Goal: Information Seeking & Learning: Learn about a topic

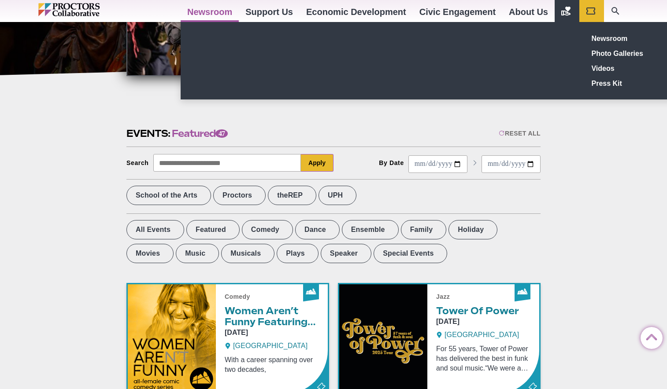
scroll to position [164, 0]
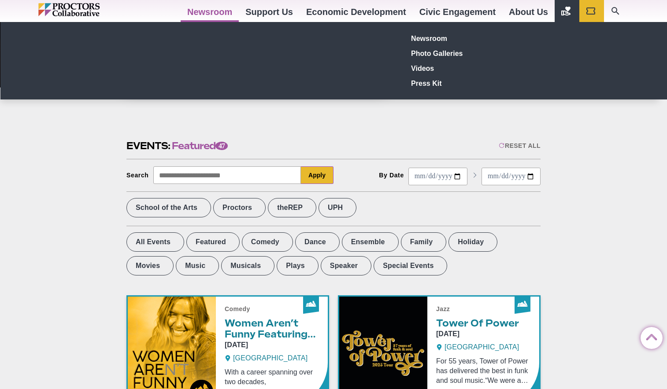
click at [214, 8] on link "Newsroom" at bounding box center [210, 12] width 58 height 24
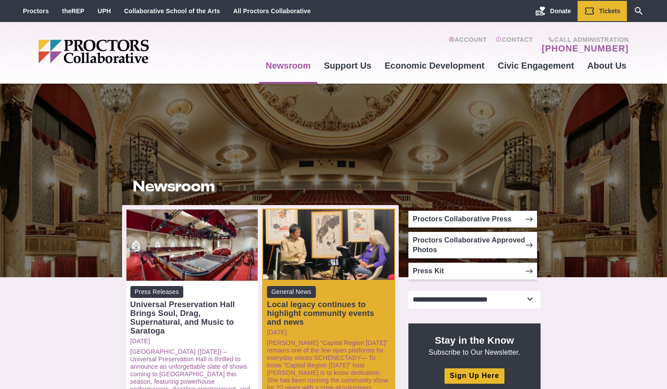
click at [335, 301] on div "Local legacy continues to highlight community events and news" at bounding box center [328, 313] width 123 height 26
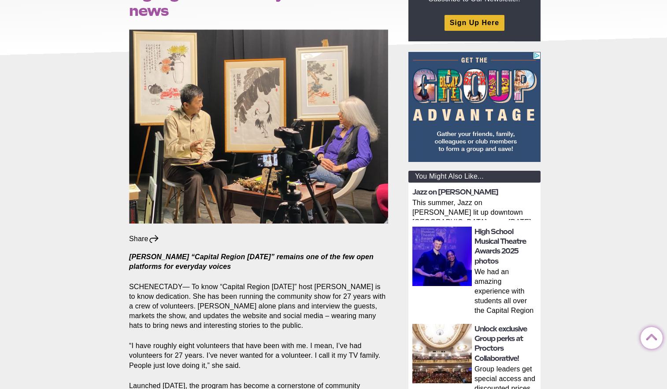
scroll to position [151, 0]
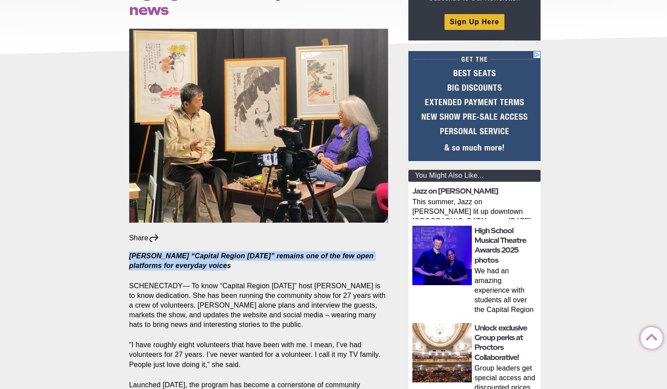
drag, startPoint x: 0, startPoint y: 0, endPoint x: 258, endPoint y: 249, distance: 358.5
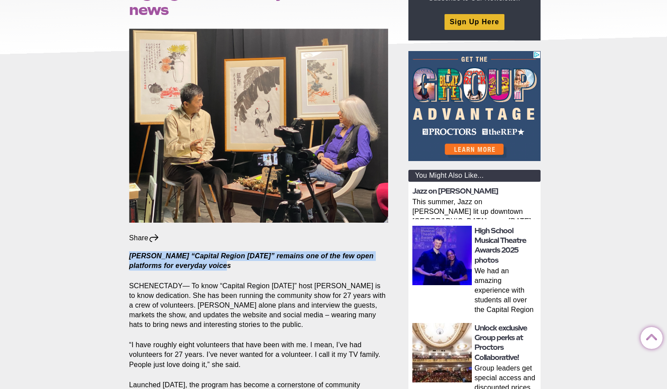
click at [258, 251] on p "Ann Parillo’s “Capital Region Today” remains one of the few open platforms for …" at bounding box center [258, 260] width 259 height 19
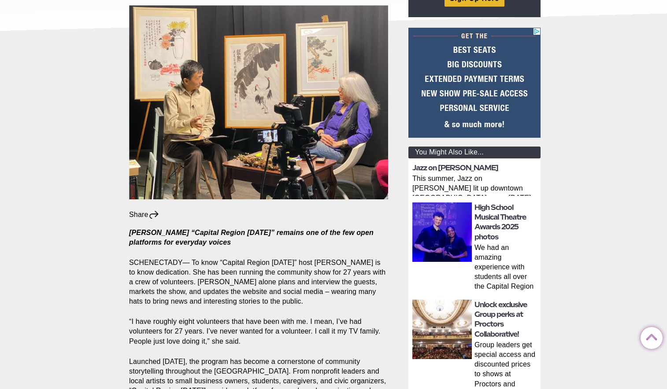
scroll to position [178, 0]
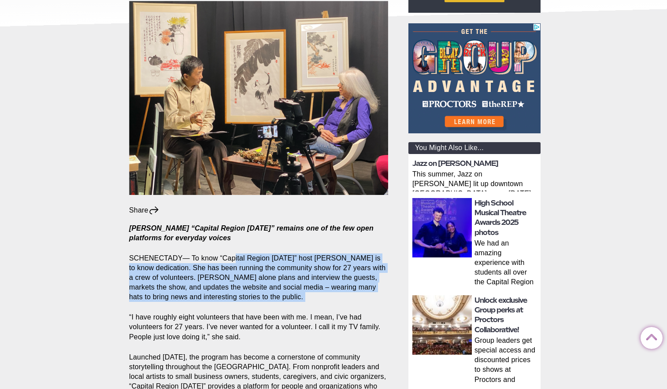
drag, startPoint x: 235, startPoint y: 237, endPoint x: 270, endPoint y: 290, distance: 62.7
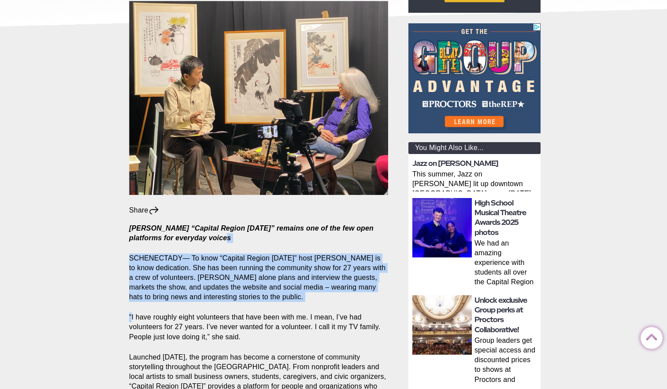
drag, startPoint x: 270, startPoint y: 290, endPoint x: 265, endPoint y: 224, distance: 65.8
click at [265, 224] on p "Ann Parillo’s “Capital Region Today” remains one of the few open platforms for …" at bounding box center [258, 233] width 259 height 19
drag, startPoint x: 265, startPoint y: 224, endPoint x: 265, endPoint y: 281, distance: 56.8
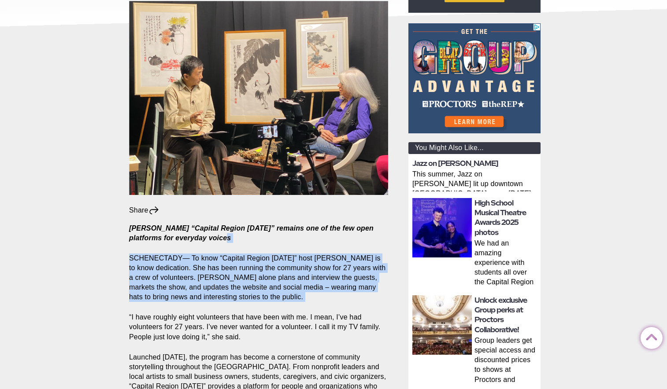
click at [265, 281] on p "SCHENECTADY— To know “Capital Region Today” host Ann Parillo is to know dedicat…" at bounding box center [258, 278] width 259 height 48
drag, startPoint x: 265, startPoint y: 281, endPoint x: 265, endPoint y: 230, distance: 51.1
drag, startPoint x: 265, startPoint y: 230, endPoint x: 265, endPoint y: 281, distance: 50.7
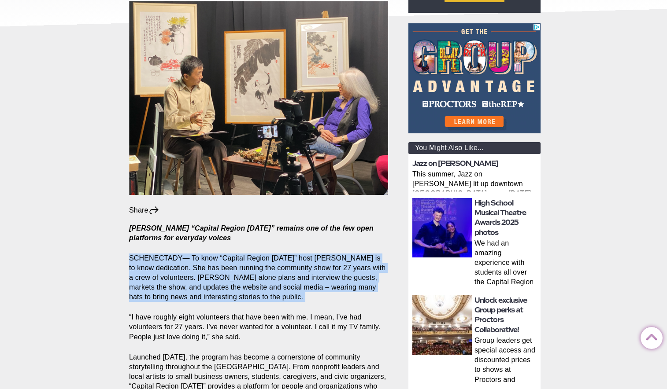
click at [265, 281] on p "SCHENECTADY— To know “Capital Region Today” host Ann Parillo is to know dedicat…" at bounding box center [258, 278] width 259 height 48
drag, startPoint x: 265, startPoint y: 281, endPoint x: 263, endPoint y: 236, distance: 45.0
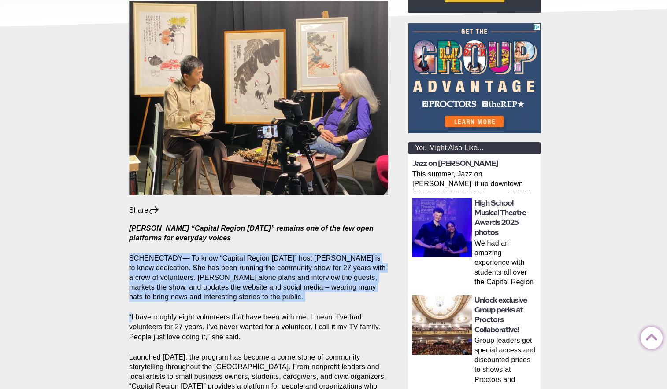
drag, startPoint x: 263, startPoint y: 236, endPoint x: 263, endPoint y: 290, distance: 54.6
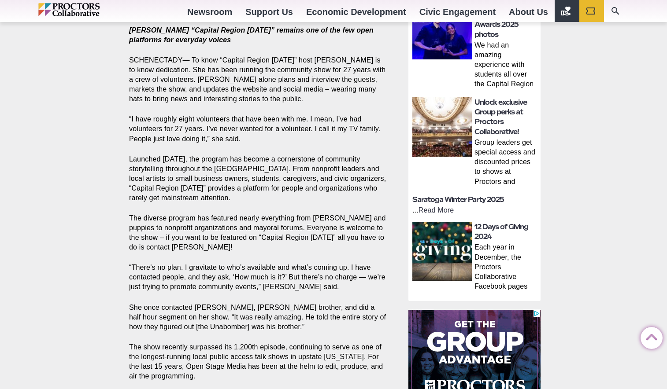
scroll to position [380, 0]
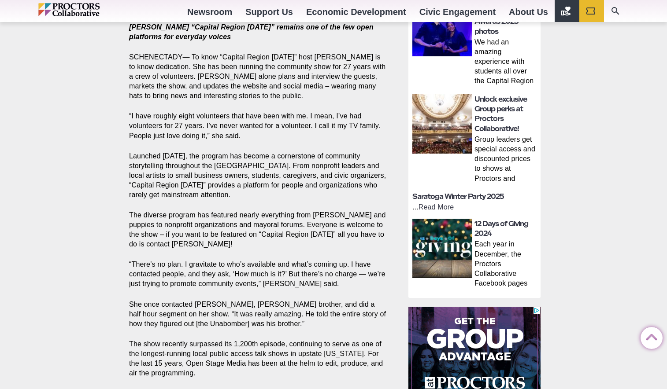
drag, startPoint x: 256, startPoint y: 178, endPoint x: 244, endPoint y: 127, distance: 52.4
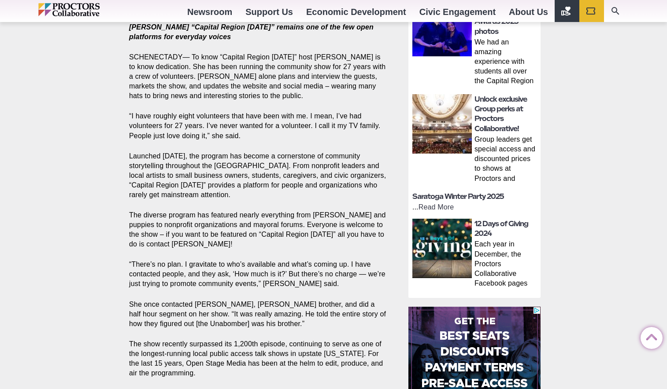
click at [244, 127] on section "Share Share on Facebook Share on Twitter/X Copy Link Ann Parillo’s “Capital Reg…" at bounding box center [260, 255] width 277 height 505
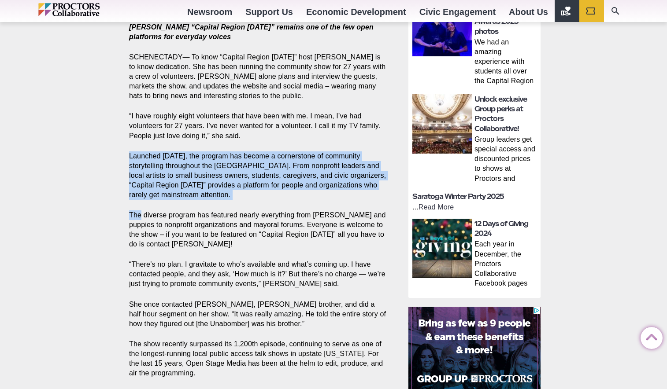
drag, startPoint x: 244, startPoint y: 127, endPoint x: 269, endPoint y: 182, distance: 59.7
click at [269, 183] on section "Share Share on Facebook Share on Twitter/X Copy Link Ann Parillo’s “Capital Reg…" at bounding box center [260, 255] width 277 height 505
click at [269, 182] on p "Launched Sept. 14, 1998, the program has become a cornerstone of community stor…" at bounding box center [258, 176] width 259 height 48
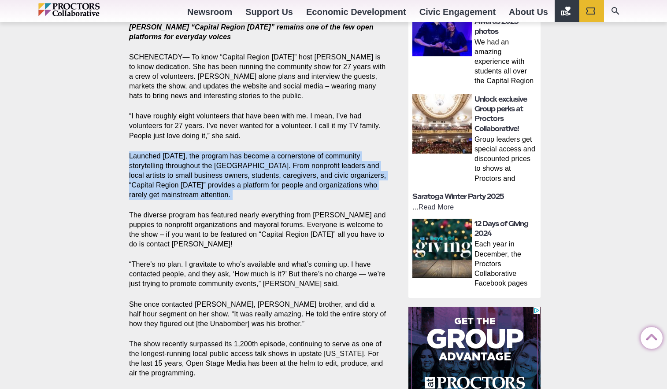
drag, startPoint x: 269, startPoint y: 182, endPoint x: 257, endPoint y: 124, distance: 59.3
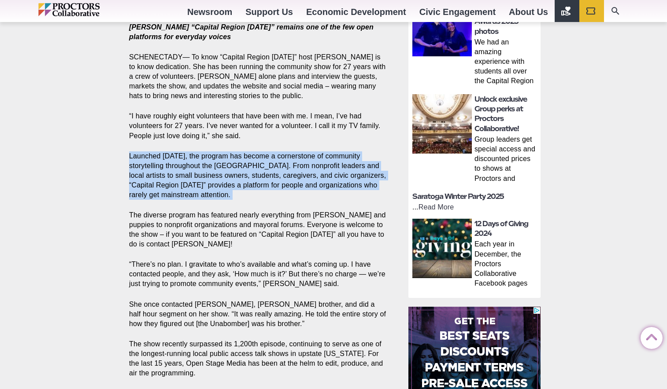
click at [257, 124] on section "Share Share on Facebook Share on Twitter/X Copy Link Ann Parillo’s “Capital Reg…" at bounding box center [260, 255] width 277 height 505
drag, startPoint x: 257, startPoint y: 124, endPoint x: 274, endPoint y: 177, distance: 56.1
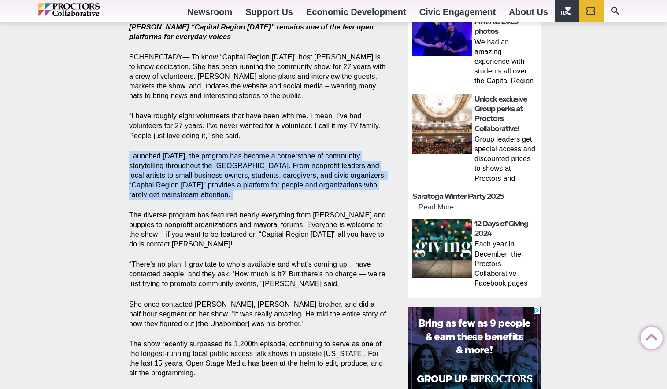
click at [274, 177] on section "Share Share on Facebook Share on Twitter/X Copy Link Ann Parillo’s “Capital Reg…" at bounding box center [260, 255] width 277 height 505
click at [274, 177] on p "Launched Sept. 14, 1998, the program has become a cornerstone of community stor…" at bounding box center [258, 176] width 259 height 48
drag, startPoint x: 274, startPoint y: 177, endPoint x: 245, endPoint y: 134, distance: 52.3
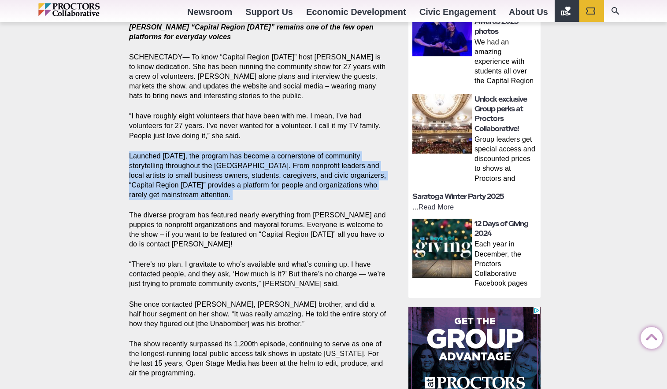
click at [244, 152] on p "Launched Sept. 14, 1998, the program has become a cornerstone of community stor…" at bounding box center [258, 176] width 259 height 48
click at [245, 152] on p "Launched Sept. 14, 1998, the program has become a cornerstone of community stor…" at bounding box center [258, 176] width 259 height 48
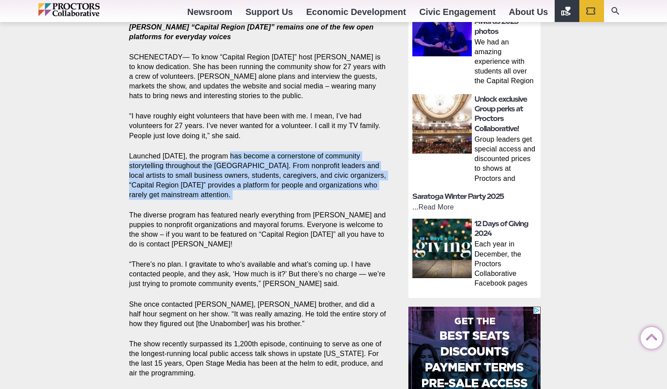
drag, startPoint x: 245, startPoint y: 134, endPoint x: 259, endPoint y: 176, distance: 44.3
click at [259, 176] on p "Launched Sept. 14, 1998, the program has become a cornerstone of community stor…" at bounding box center [258, 176] width 259 height 48
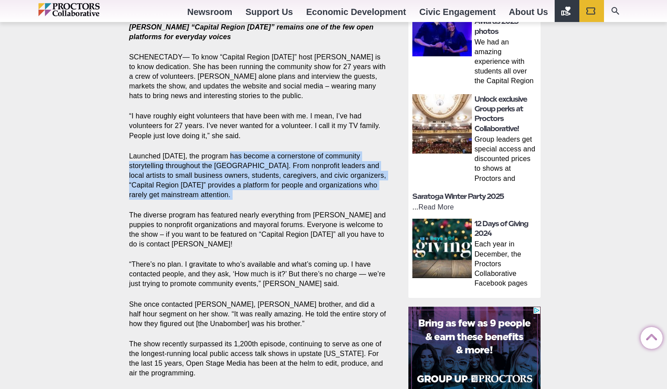
click at [259, 176] on p "Launched Sept. 14, 1998, the program has become a cornerstone of community stor…" at bounding box center [258, 176] width 259 height 48
drag, startPoint x: 259, startPoint y: 176, endPoint x: 246, endPoint y: 129, distance: 48.9
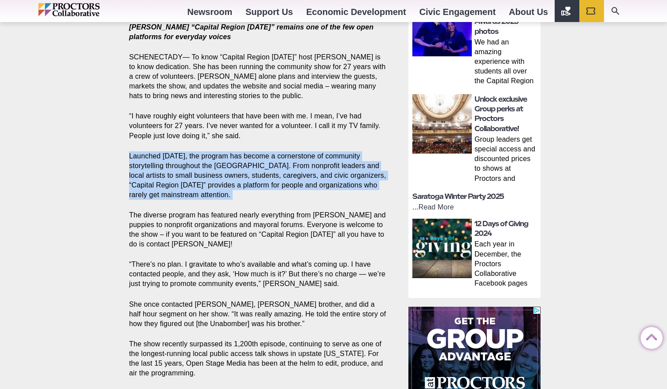
click at [246, 129] on section "Share Share on Facebook Share on Twitter/X Copy Link Ann Parillo’s “Capital Reg…" at bounding box center [260, 255] width 277 height 505
drag, startPoint x: 246, startPoint y: 129, endPoint x: 262, endPoint y: 181, distance: 55.2
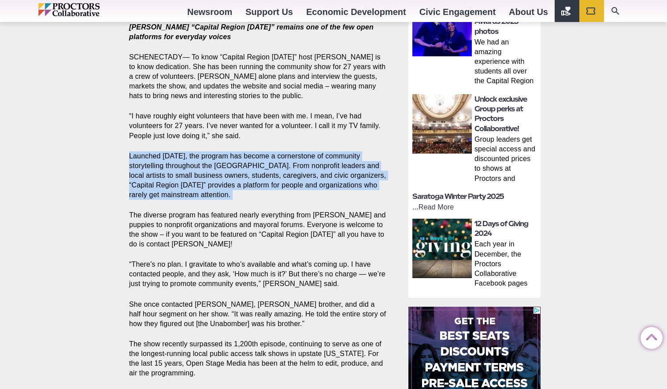
click at [262, 181] on section "Share Share on Facebook Share on Twitter/X Copy Link Ann Parillo’s “Capital Reg…" at bounding box center [260, 255] width 277 height 505
click at [262, 181] on p "Launched Sept. 14, 1998, the program has become a cornerstone of community stor…" at bounding box center [258, 176] width 259 height 48
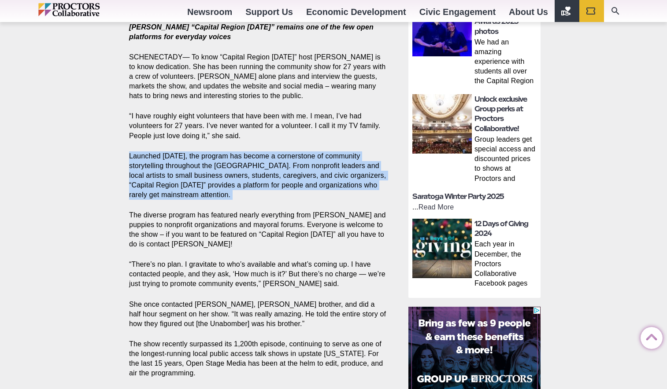
drag, startPoint x: 262, startPoint y: 181, endPoint x: 233, endPoint y: 128, distance: 61.1
click at [233, 128] on section "Share Share on Facebook Share on Twitter/X Copy Link Ann Parillo’s “Capital Reg…" at bounding box center [260, 255] width 277 height 505
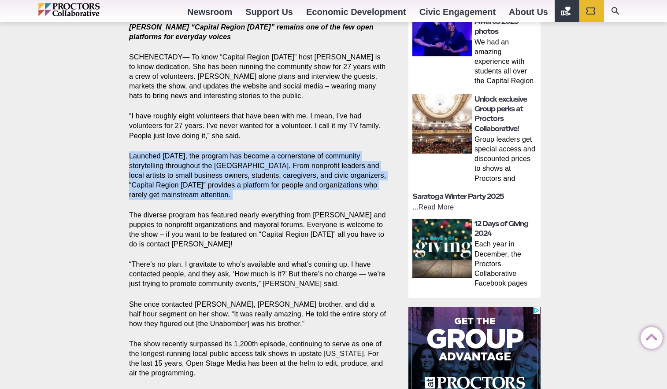
drag, startPoint x: 233, startPoint y: 128, endPoint x: 263, endPoint y: 178, distance: 58.7
click at [263, 178] on section "Share Share on Facebook Share on Twitter/X Copy Link Ann Parillo’s “Capital Reg…" at bounding box center [260, 255] width 277 height 505
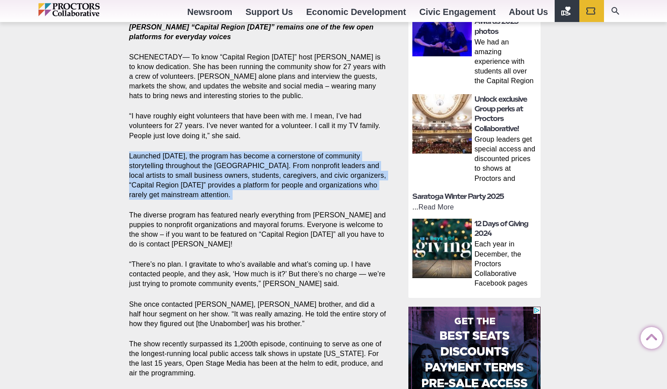
click at [263, 178] on p "Launched Sept. 14, 1998, the program has become a cornerstone of community stor…" at bounding box center [258, 176] width 259 height 48
drag, startPoint x: 263, startPoint y: 178, endPoint x: 282, endPoint y: 234, distance: 58.5
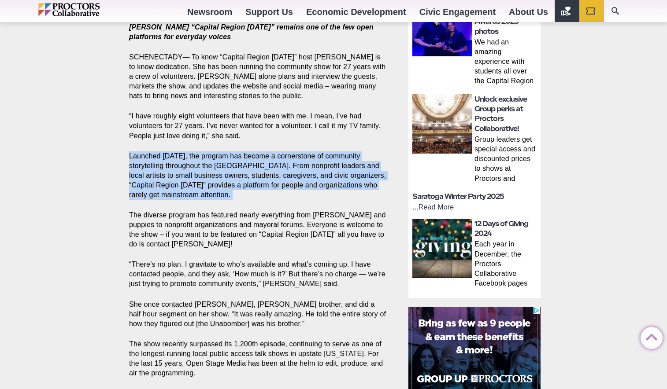
click at [282, 234] on section "Share Share on Facebook Share on Twitter/X Copy Link Ann Parillo’s “Capital Reg…" at bounding box center [260, 255] width 277 height 505
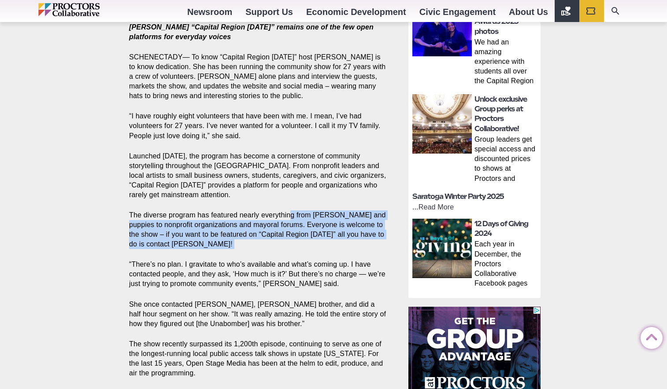
drag, startPoint x: 282, startPoint y: 234, endPoint x: 292, endPoint y: 195, distance: 40.0
click at [292, 195] on section "Share Share on Facebook Share on Twitter/X Copy Link Ann Parillo’s “Capital Reg…" at bounding box center [260, 255] width 277 height 505
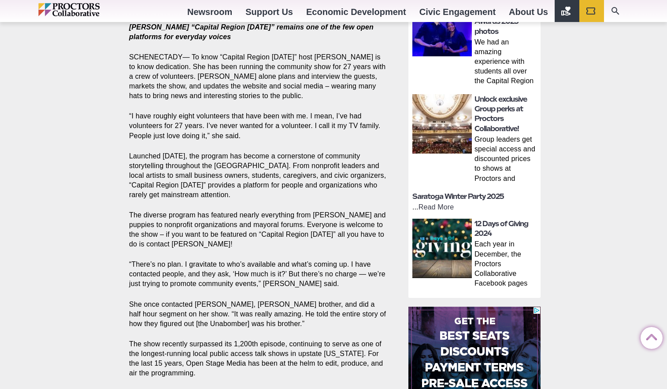
click at [280, 211] on p "The diverse program has featured nearly everything from llamas and puppies to n…" at bounding box center [258, 230] width 259 height 39
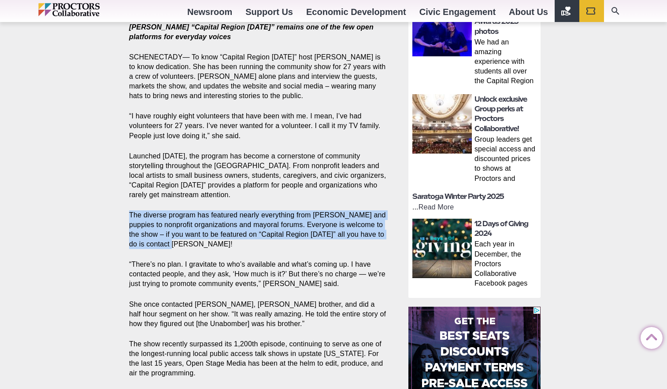
drag, startPoint x: 280, startPoint y: 189, endPoint x: 283, endPoint y: 223, distance: 34.5
click at [283, 223] on section "Share Share on Facebook Share on Twitter/X Copy Link Ann Parillo’s “Capital Reg…" at bounding box center [260, 255] width 277 height 505
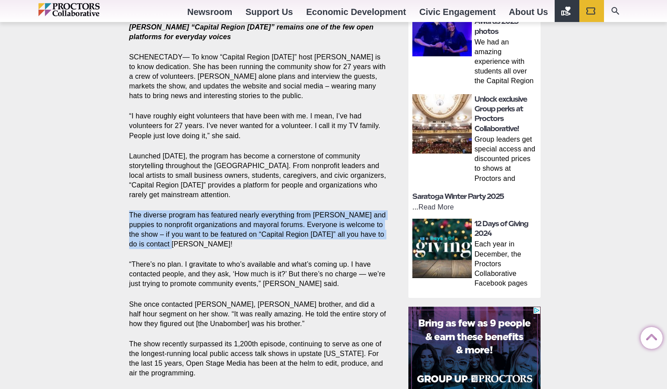
click at [283, 223] on p "The diverse program has featured nearly everything from llamas and puppies to n…" at bounding box center [258, 230] width 259 height 39
drag, startPoint x: 283, startPoint y: 223, endPoint x: 282, endPoint y: 191, distance: 32.2
click at [282, 191] on section "Share Share on Facebook Share on Twitter/X Copy Link Ann Parillo’s “Capital Reg…" at bounding box center [260, 255] width 277 height 505
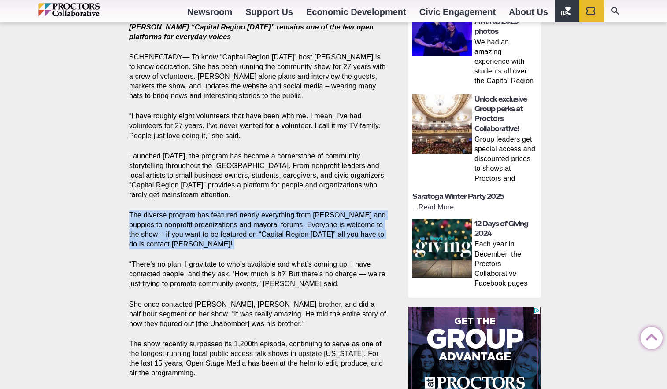
click at [282, 191] on section "Share Share on Facebook Share on Twitter/X Copy Link Ann Parillo’s “Capital Reg…" at bounding box center [260, 255] width 277 height 505
drag, startPoint x: 282, startPoint y: 191, endPoint x: 286, endPoint y: 228, distance: 37.2
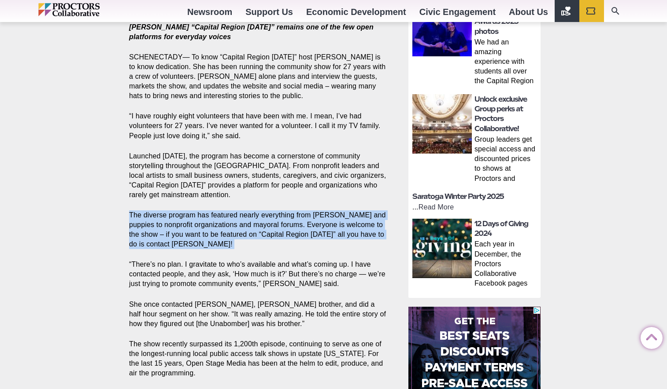
click at [286, 229] on section "Share Share on Facebook Share on Twitter/X Copy Link Ann Parillo’s “Capital Reg…" at bounding box center [260, 255] width 277 height 505
click at [286, 228] on p "The diverse program has featured nearly everything from llamas and puppies to n…" at bounding box center [258, 230] width 259 height 39
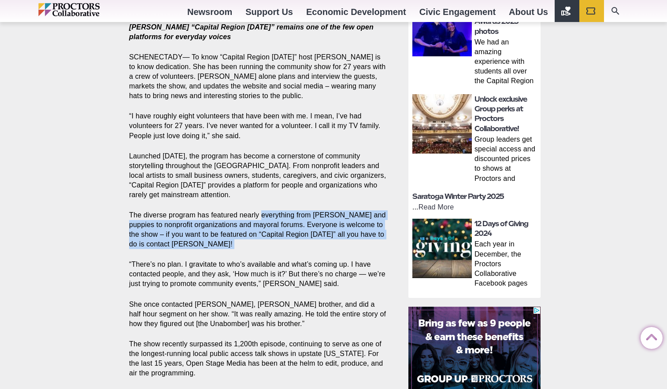
drag, startPoint x: 286, startPoint y: 228, endPoint x: 285, endPoint y: 193, distance: 34.8
click at [285, 211] on p "The diverse program has featured nearly everything from llamas and puppies to n…" at bounding box center [258, 230] width 259 height 39
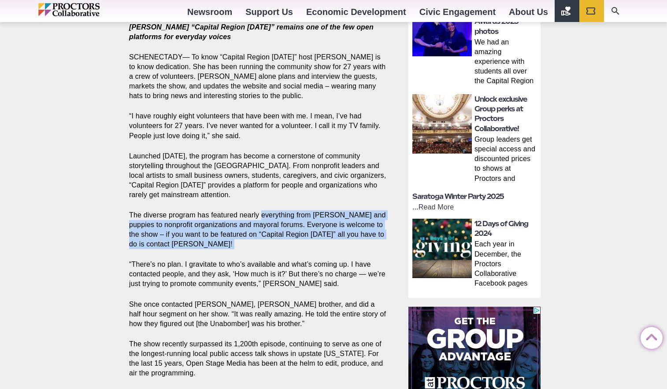
drag, startPoint x: 285, startPoint y: 193, endPoint x: 286, endPoint y: 225, distance: 31.7
click at [286, 225] on p "The diverse program has featured nearly everything from llamas and puppies to n…" at bounding box center [258, 230] width 259 height 39
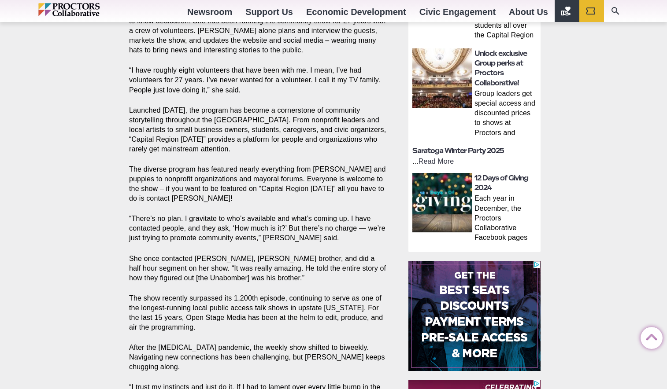
scroll to position [427, 0]
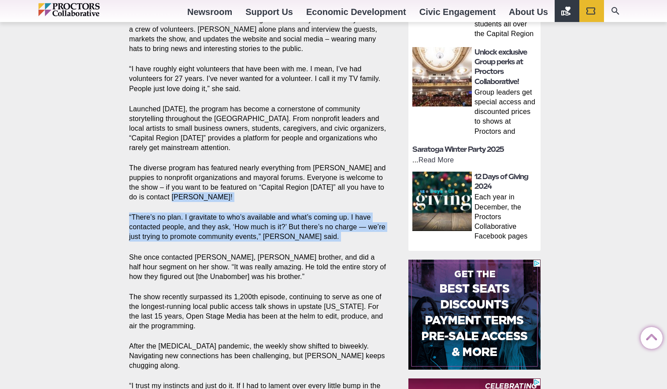
drag, startPoint x: 269, startPoint y: 180, endPoint x: 334, endPoint y: 225, distance: 79.4
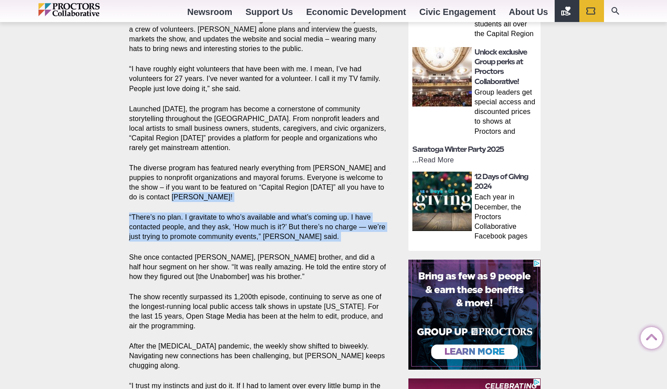
click at [334, 225] on section "Share Share on Facebook Share on Twitter/X Copy Link Ann Parillo’s “Capital Reg…" at bounding box center [260, 208] width 277 height 505
drag, startPoint x: 334, startPoint y: 225, endPoint x: 330, endPoint y: 190, distance: 35.5
click at [330, 190] on section "Share Share on Facebook Share on Twitter/X Copy Link Ann Parillo’s “Capital Reg…" at bounding box center [260, 208] width 277 height 505
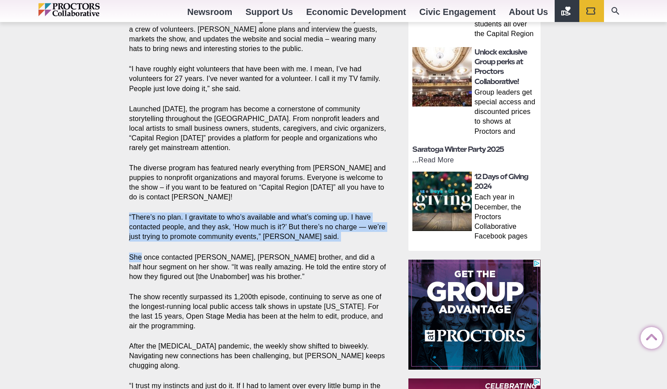
click at [330, 190] on section "Share Share on Facebook Share on Twitter/X Copy Link Ann Parillo’s “Capital Reg…" at bounding box center [260, 208] width 277 height 505
drag, startPoint x: 330, startPoint y: 190, endPoint x: 331, endPoint y: 222, distance: 32.6
click at [331, 222] on section "Share Share on Facebook Share on Twitter/X Copy Link Ann Parillo’s “Capital Reg…" at bounding box center [260, 208] width 277 height 505
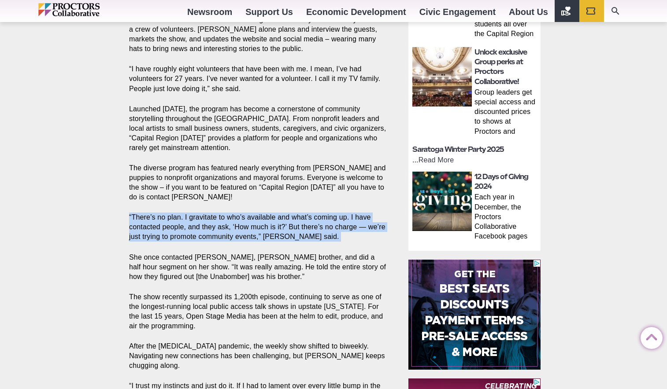
click at [331, 222] on p "“There’s no plan. I gravitate to who’s available and what’s coming up. I have c…" at bounding box center [258, 227] width 259 height 29
drag, startPoint x: 331, startPoint y: 222, endPoint x: 331, endPoint y: 188, distance: 34.8
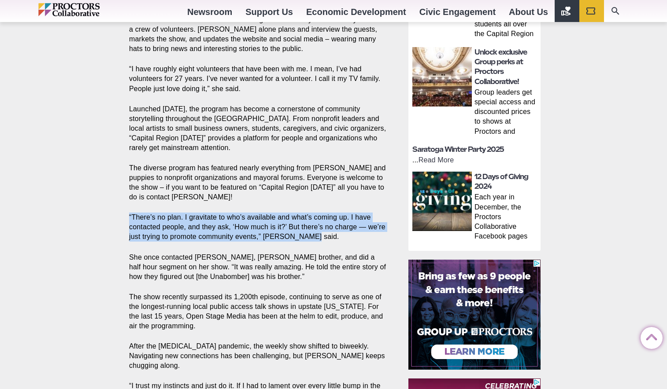
click at [331, 188] on section "Share Share on Facebook Share on Twitter/X Copy Link Ann Parillo’s “Capital Reg…" at bounding box center [260, 208] width 277 height 505
drag, startPoint x: 331, startPoint y: 188, endPoint x: 332, endPoint y: 223, distance: 35.7
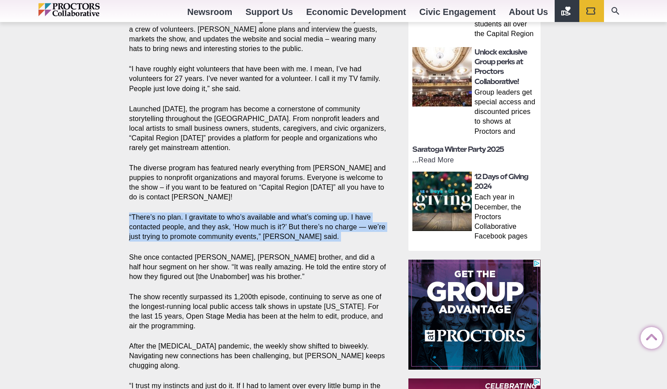
click at [332, 223] on section "Share Share on Facebook Share on Twitter/X Copy Link Ann Parillo’s “Capital Reg…" at bounding box center [260, 208] width 277 height 505
click at [332, 223] on p "“There’s no plan. I gravitate to who’s available and what’s coming up. I have c…" at bounding box center [258, 227] width 259 height 29
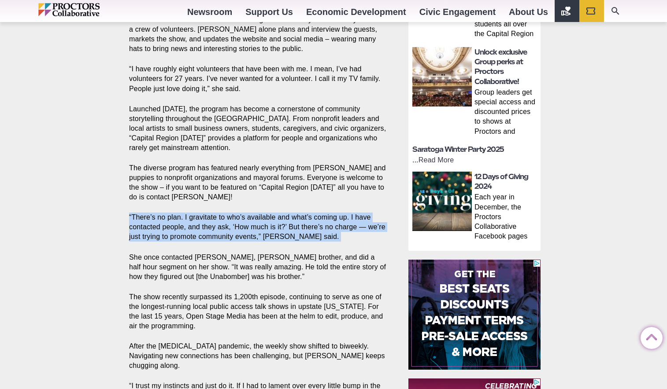
drag, startPoint x: 332, startPoint y: 223, endPoint x: 332, endPoint y: 193, distance: 30.0
click at [332, 193] on section "Share Share on Facebook Share on Twitter/X Copy Link Ann Parillo’s “Capital Reg…" at bounding box center [260, 208] width 277 height 505
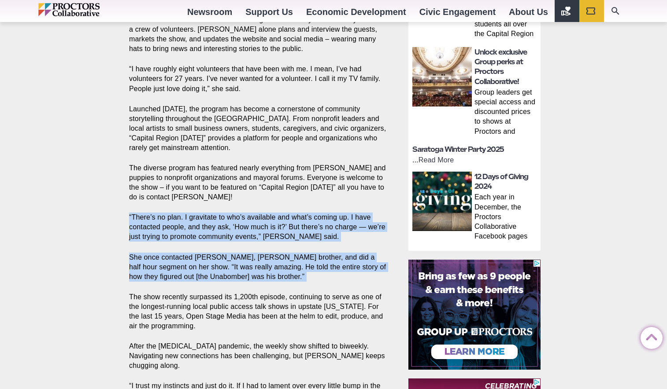
drag, startPoint x: 332, startPoint y: 193, endPoint x: 332, endPoint y: 259, distance: 65.2
click at [332, 259] on section "Share Share on Facebook Share on Twitter/X Copy Link Ann Parillo’s “Capital Reg…" at bounding box center [260, 208] width 277 height 505
click at [332, 259] on p "She once contacted David Kaczynski, Ted Kaczynski’s brother, and did a half hou…" at bounding box center [258, 267] width 259 height 29
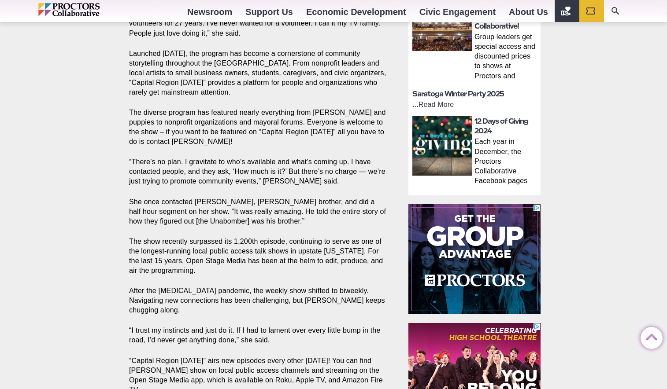
scroll to position [484, 0]
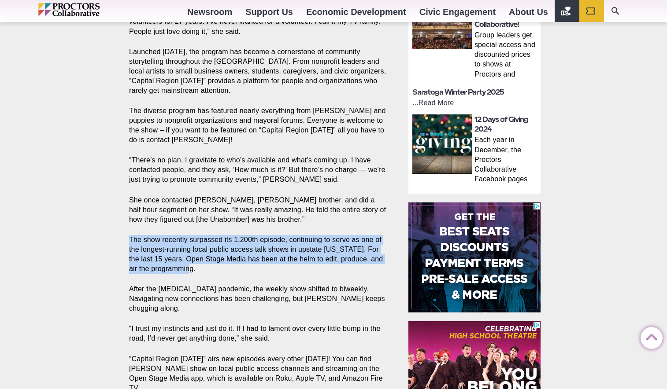
drag, startPoint x: 333, startPoint y: 248, endPoint x: 333, endPoint y: 210, distance: 38.8
click at [333, 210] on section "Share Share on Facebook Share on Twitter/X Copy Link Ann Parillo’s “Capital Reg…" at bounding box center [260, 151] width 277 height 505
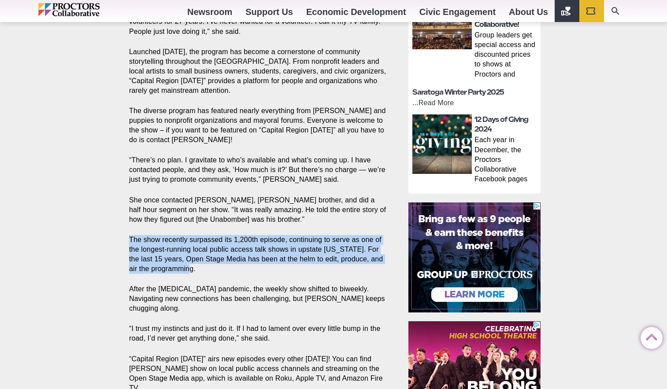
click at [333, 210] on section "Share Share on Facebook Share on Twitter/X Copy Link Ann Parillo’s “Capital Reg…" at bounding box center [260, 151] width 277 height 505
drag, startPoint x: 333, startPoint y: 210, endPoint x: 336, endPoint y: 250, distance: 40.2
click at [336, 251] on section "Share Share on Facebook Share on Twitter/X Copy Link Ann Parillo’s “Capital Reg…" at bounding box center [260, 151] width 277 height 505
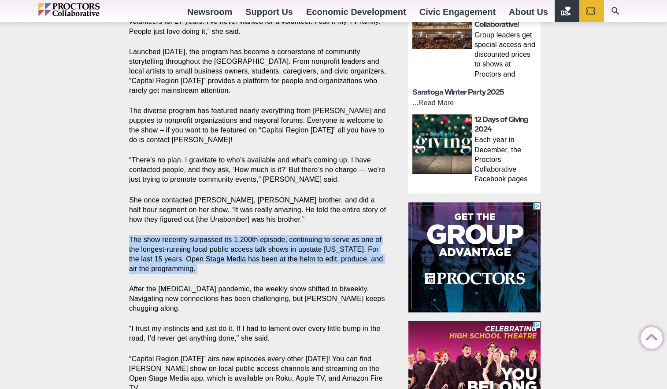
click at [336, 250] on p "The show recently surpassed its 1,200th episode, continuing to serve as one of …" at bounding box center [258, 254] width 259 height 39
drag, startPoint x: 336, startPoint y: 250, endPoint x: 336, endPoint y: 212, distance: 37.4
click at [336, 212] on section "Share Share on Facebook Share on Twitter/X Copy Link Ann Parillo’s “Capital Reg…" at bounding box center [260, 151] width 277 height 505
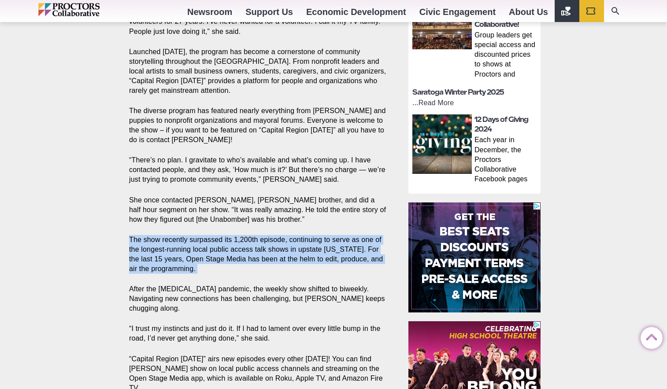
click at [336, 213] on section "Share Share on Facebook Share on Twitter/X Copy Link Ann Parillo’s “Capital Reg…" at bounding box center [260, 151] width 277 height 505
drag, startPoint x: 336, startPoint y: 213, endPoint x: 337, endPoint y: 251, distance: 38.8
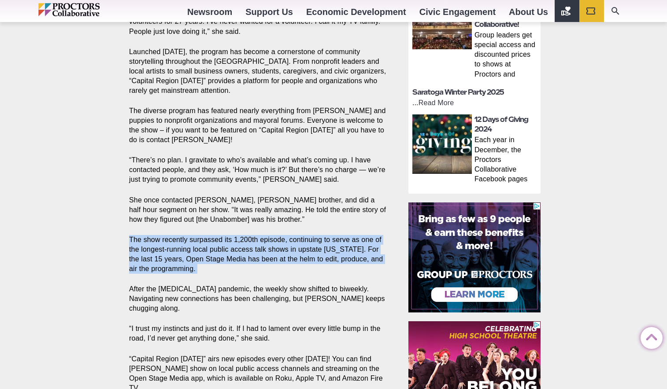
click at [337, 252] on section "Share Share on Facebook Share on Twitter/X Copy Link Ann Parillo’s “Capital Reg…" at bounding box center [260, 151] width 277 height 505
click at [337, 251] on p "The show recently surpassed its 1,200th episode, continuing to serve as one of …" at bounding box center [258, 254] width 259 height 39
drag, startPoint x: 337, startPoint y: 251, endPoint x: 337, endPoint y: 215, distance: 36.1
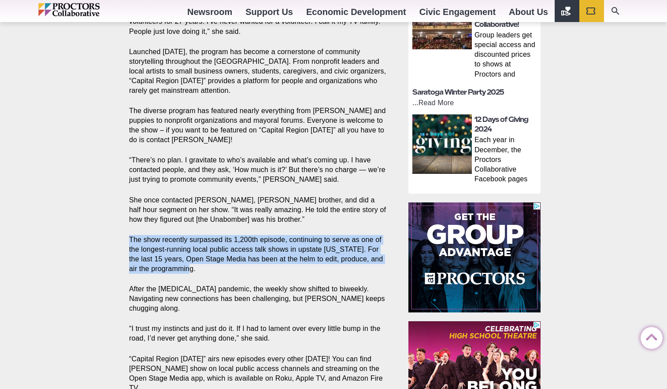
click at [337, 215] on section "Share Share on Facebook Share on Twitter/X Copy Link Ann Parillo’s “Capital Reg…" at bounding box center [260, 151] width 277 height 505
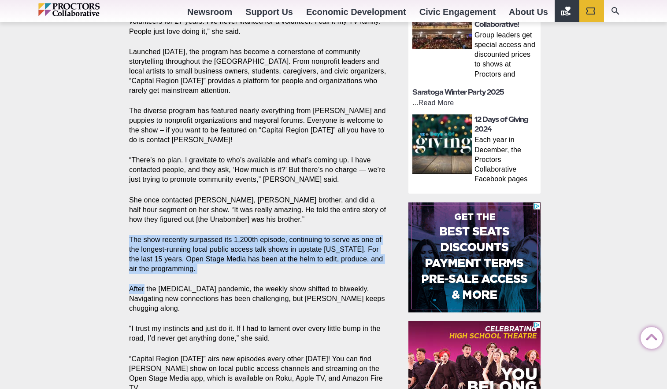
drag, startPoint x: 337, startPoint y: 215, endPoint x: 341, endPoint y: 257, distance: 42.1
click at [341, 257] on section "Share Share on Facebook Share on Twitter/X Copy Link Ann Parillo’s “Capital Reg…" at bounding box center [260, 151] width 277 height 505
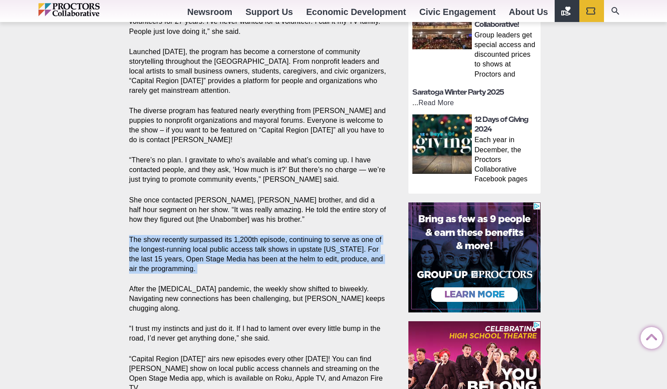
drag, startPoint x: 341, startPoint y: 257, endPoint x: 341, endPoint y: 210, distance: 47.6
click at [341, 210] on section "Share Share on Facebook Share on Twitter/X Copy Link Ann Parillo’s “Capital Reg…" at bounding box center [260, 151] width 277 height 505
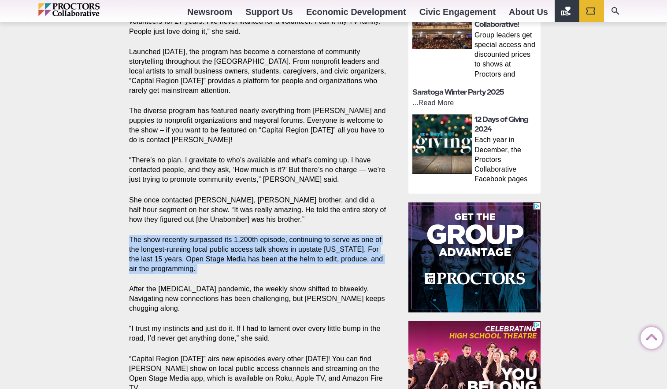
drag, startPoint x: 341, startPoint y: 210, endPoint x: 341, endPoint y: 255, distance: 45.8
click at [341, 255] on section "Share Share on Facebook Share on Twitter/X Copy Link Ann Parillo’s “Capital Reg…" at bounding box center [260, 151] width 277 height 505
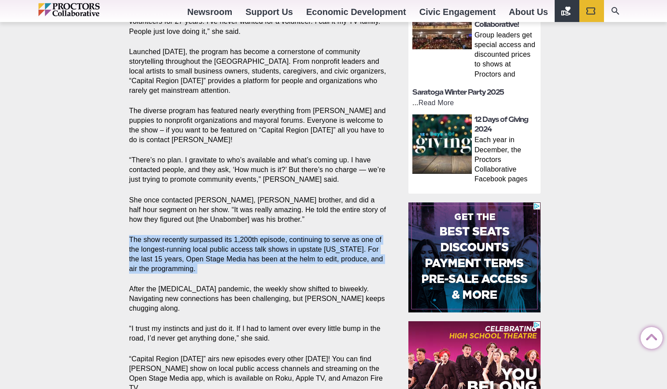
click at [341, 255] on p "The show recently surpassed its 1,200th episode, continuing to serve as one of …" at bounding box center [258, 254] width 259 height 39
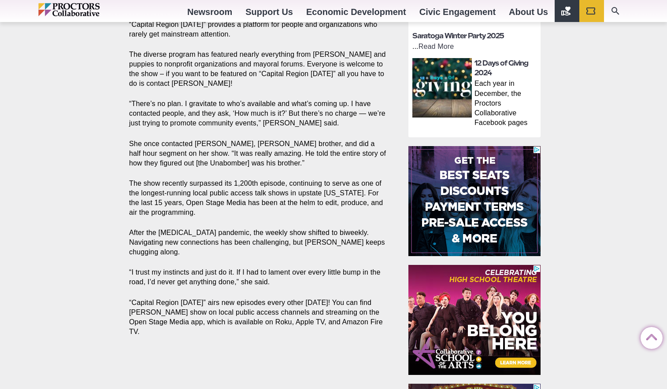
scroll to position [541, 0]
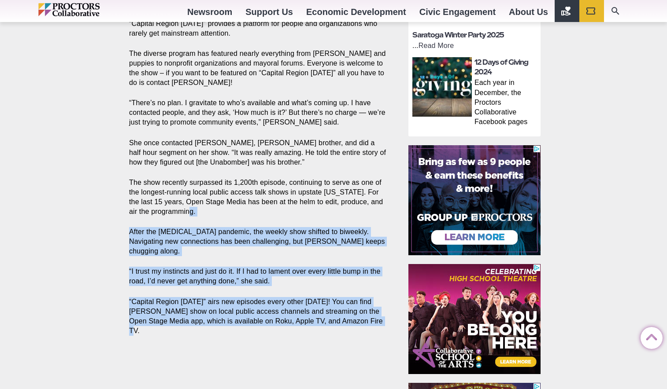
drag, startPoint x: 336, startPoint y: 198, endPoint x: 376, endPoint y: 302, distance: 111.0
click at [376, 302] on section "Share Share on Facebook Share on Twitter/X Copy Link Ann Parillo’s “Capital Reg…" at bounding box center [260, 93] width 277 height 505
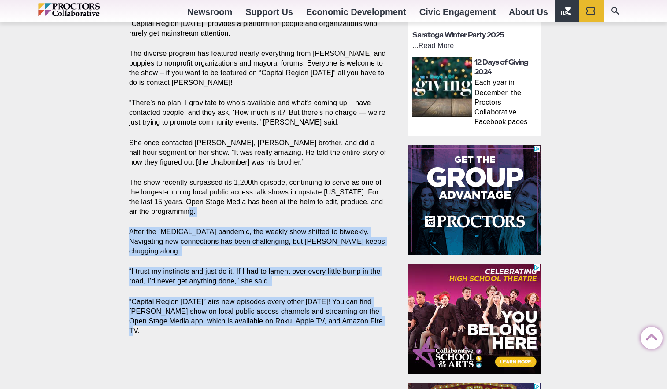
click at [376, 302] on section "Share Share on Facebook Share on Twitter/X Copy Link Ann Parillo’s “Capital Reg…" at bounding box center [260, 93] width 277 height 505
drag, startPoint x: 376, startPoint y: 302, endPoint x: 350, endPoint y: 196, distance: 108.5
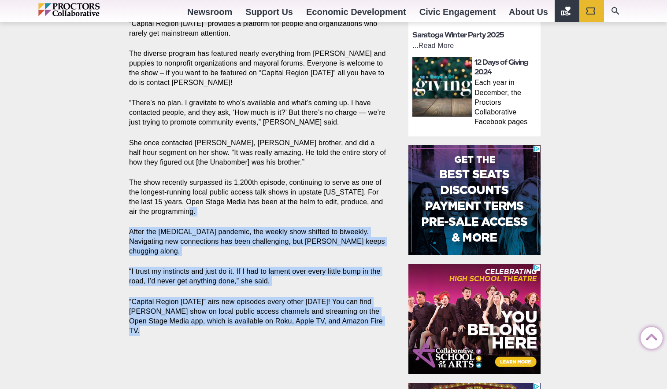
click at [350, 196] on section "Share Share on Facebook Share on Twitter/X Copy Link Ann Parillo’s “Capital Reg…" at bounding box center [260, 93] width 277 height 505
click at [350, 196] on p "The show recently surpassed its 1,200th episode, continuing to serve as one of …" at bounding box center [258, 197] width 259 height 39
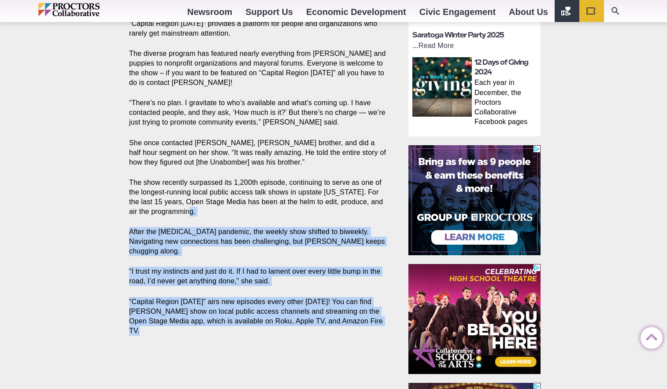
drag, startPoint x: 350, startPoint y: 196, endPoint x: 377, endPoint y: 300, distance: 106.7
click at [377, 300] on section "Share Share on Facebook Share on Twitter/X Copy Link Ann Parillo’s “Capital Reg…" at bounding box center [260, 93] width 277 height 505
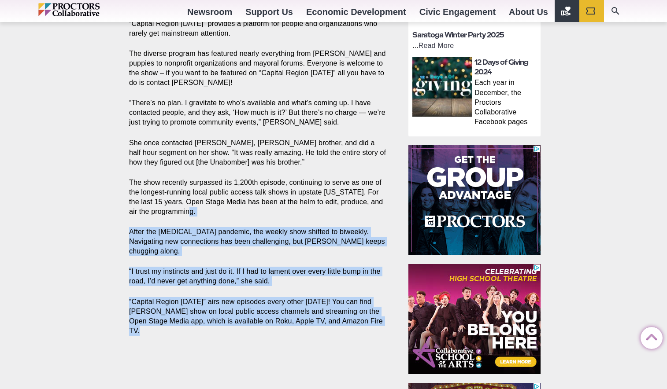
click at [377, 300] on section "Share Share on Facebook Share on Twitter/X Copy Link Ann Parillo’s “Capital Reg…" at bounding box center [260, 93] width 277 height 505
drag, startPoint x: 377, startPoint y: 300, endPoint x: 360, endPoint y: 201, distance: 100.2
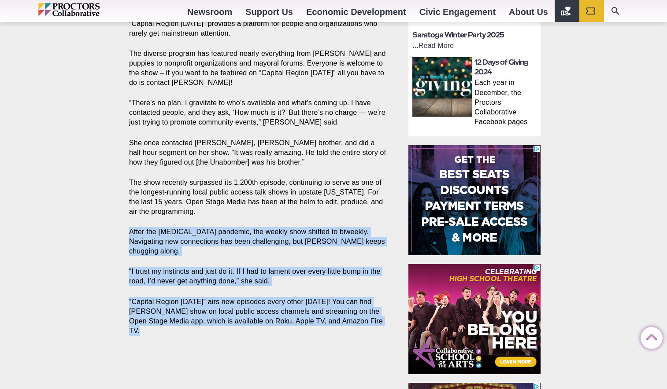
click at [360, 202] on section "Share Share on Facebook Share on Twitter/X Copy Link Ann Parillo’s “Capital Reg…" at bounding box center [260, 93] width 277 height 505
click at [360, 201] on section "Share Share on Facebook Share on Twitter/X Copy Link Ann Parillo’s “Capital Reg…" at bounding box center [260, 93] width 277 height 505
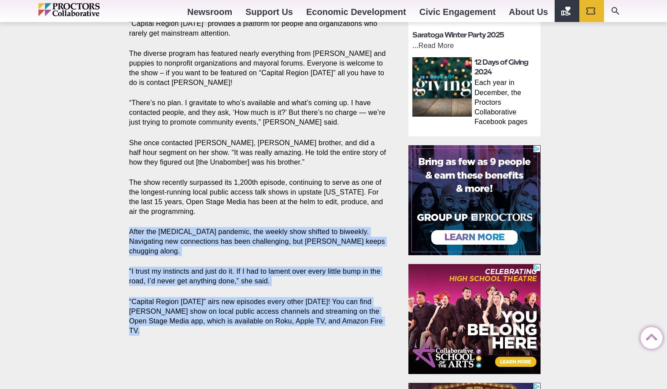
drag, startPoint x: 360, startPoint y: 201, endPoint x: 386, endPoint y: 309, distance: 111.1
click at [386, 309] on section "Share Share on Facebook Share on Twitter/X Copy Link Ann Parillo’s “Capital Reg…" at bounding box center [260, 93] width 277 height 505
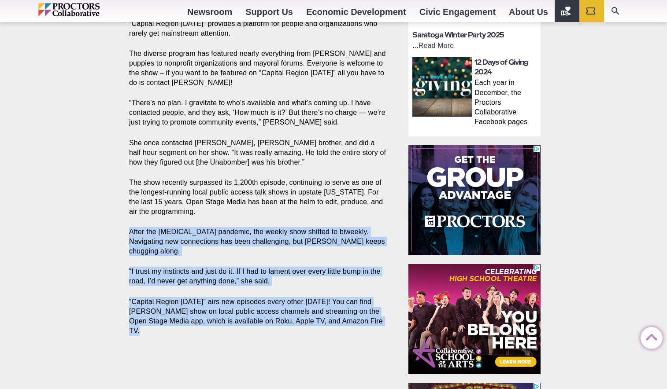
click at [386, 309] on section "Share Share on Facebook Share on Twitter/X Copy Link Ann Parillo’s “Capital Reg…" at bounding box center [260, 93] width 277 height 505
drag, startPoint x: 386, startPoint y: 309, endPoint x: 362, endPoint y: 201, distance: 110.1
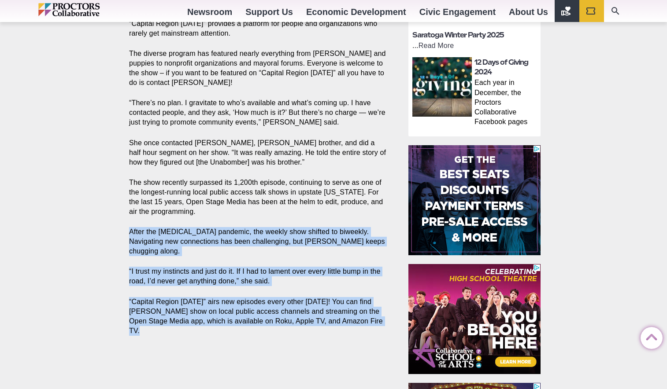
click at [362, 201] on section "Share Share on Facebook Share on Twitter/X Copy Link Ann Parillo’s “Capital Reg…" at bounding box center [260, 93] width 277 height 505
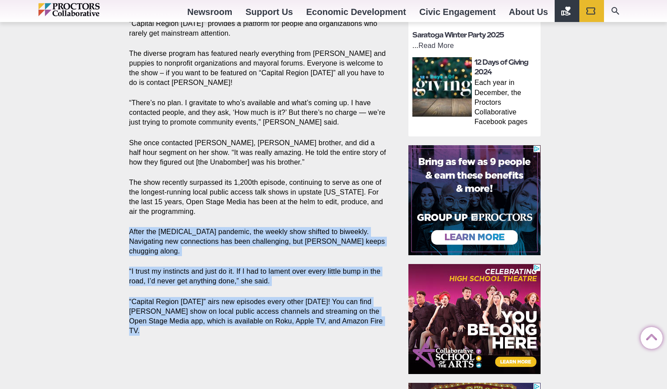
click at [362, 201] on section "Share Share on Facebook Share on Twitter/X Copy Link Ann Parillo’s “Capital Reg…" at bounding box center [260, 93] width 277 height 505
drag, startPoint x: 362, startPoint y: 201, endPoint x: 382, endPoint y: 301, distance: 101.4
click at [382, 301] on section "Share Share on Facebook Share on Twitter/X Copy Link Ann Parillo’s “Capital Reg…" at bounding box center [260, 93] width 277 height 505
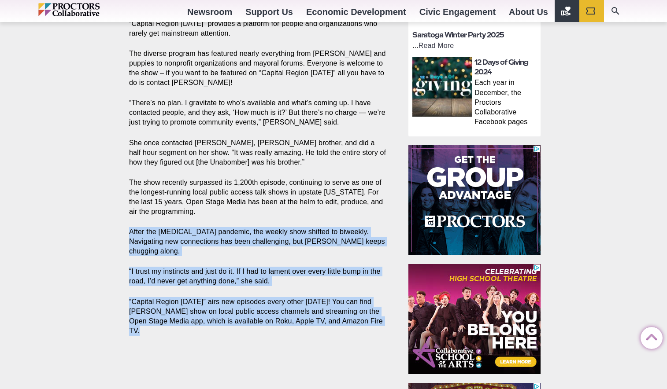
click at [382, 301] on section "Share Share on Facebook Share on Twitter/X Copy Link Ann Parillo’s “Capital Reg…" at bounding box center [260, 93] width 277 height 505
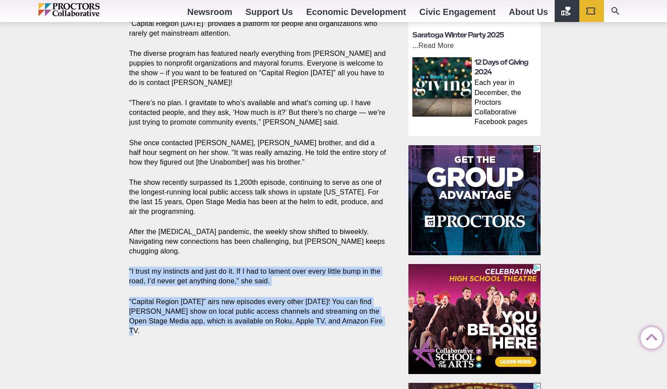
drag, startPoint x: 391, startPoint y: 298, endPoint x: 372, endPoint y: 230, distance: 70.3
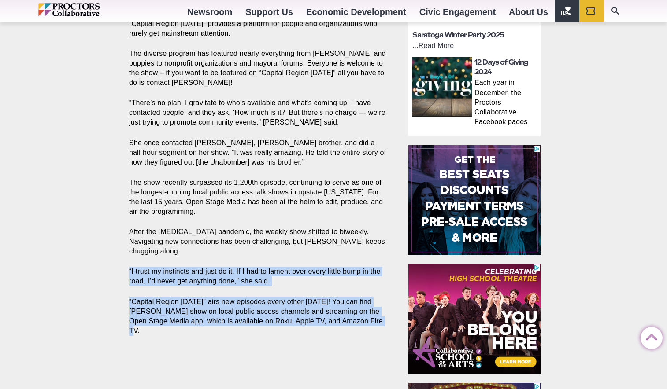
click at [372, 230] on section "Share Share on Facebook Share on Twitter/X Copy Link Ann Parillo’s “Capital Reg…" at bounding box center [260, 93] width 277 height 505
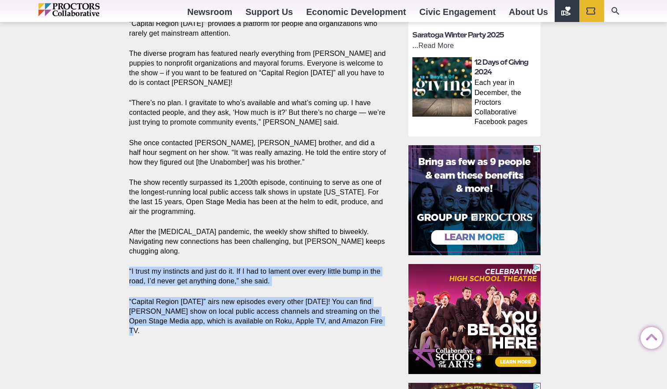
drag, startPoint x: 372, startPoint y: 230, endPoint x: 373, endPoint y: 291, distance: 61.2
click at [373, 292] on section "Share Share on Facebook Share on Twitter/X Copy Link Ann Parillo’s “Capital Reg…" at bounding box center [260, 93] width 277 height 505
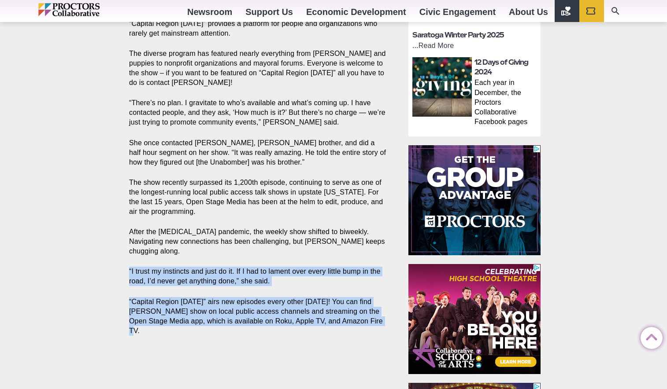
click at [373, 297] on p "“Capital Region Today” airs new episodes every other Wednesday! You can find Pa…" at bounding box center [258, 316] width 259 height 39
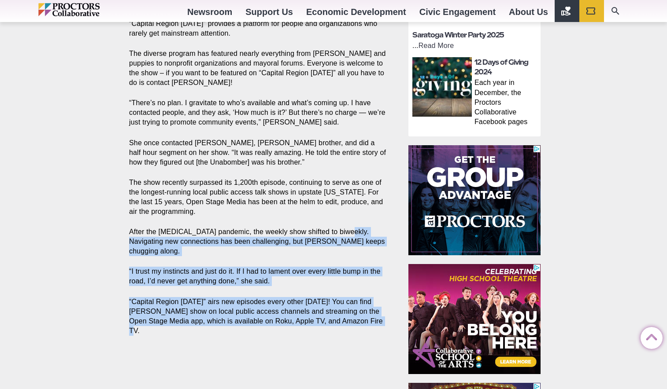
drag, startPoint x: 373, startPoint y: 291, endPoint x: 376, endPoint y: 217, distance: 74.5
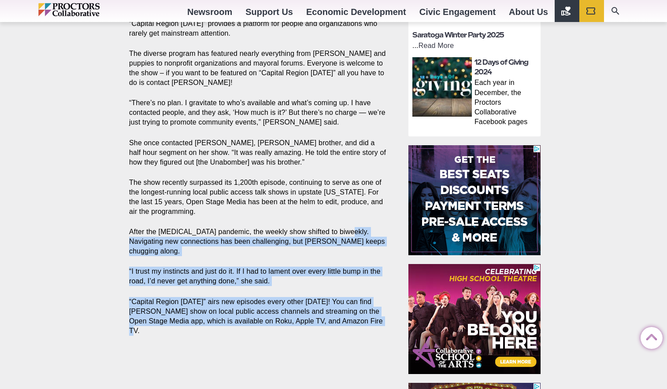
click at [376, 216] on section "Share Share on Facebook Share on Twitter/X Copy Link Ann Parillo’s “Capital Reg…" at bounding box center [260, 93] width 277 height 505
click at [376, 227] on p "After the COVID-19 pandemic, the weekly show shifted to biweekly. Navigating ne…" at bounding box center [258, 241] width 259 height 29
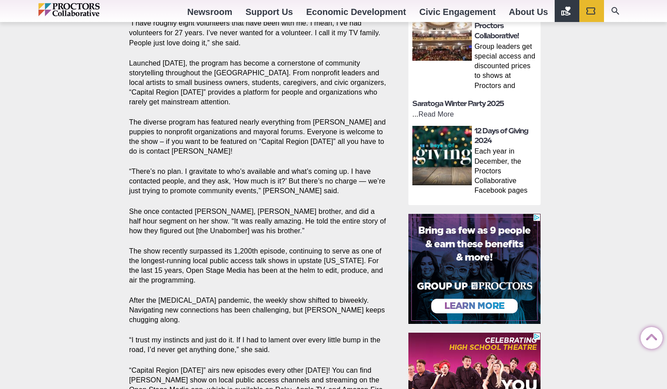
scroll to position [492, 0]
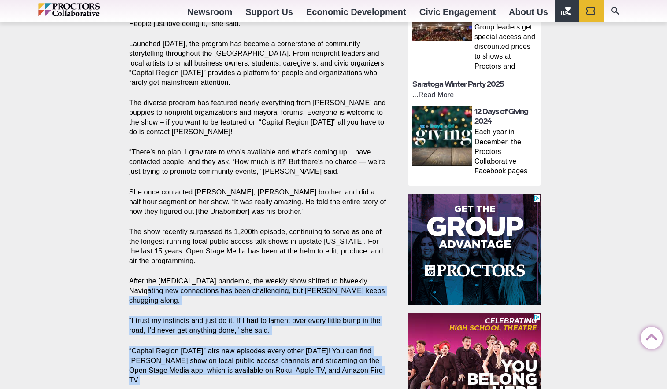
drag, startPoint x: 110, startPoint y: 369, endPoint x: 104, endPoint y: 277, distance: 91.8
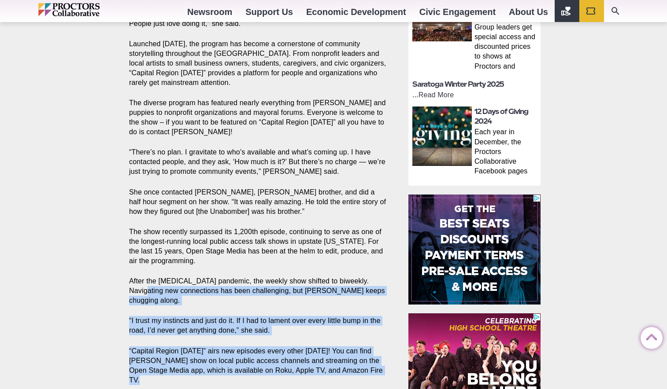
click at [104, 277] on div "General News * Local legacy continues to highlight community events and news Sh…" at bounding box center [333, 72] width 667 height 960
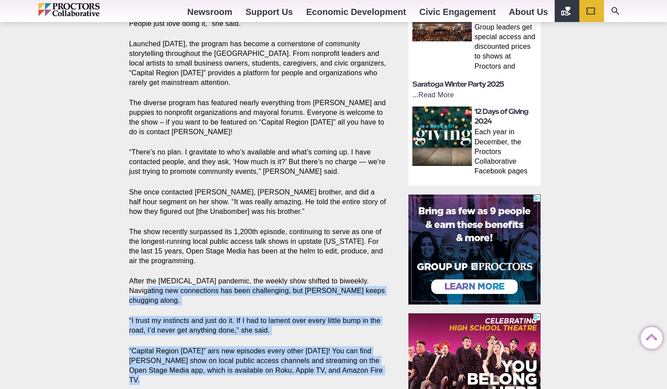
click at [104, 277] on div "General News * Local legacy continues to highlight community events and news Sh…" at bounding box center [333, 72] width 667 height 960
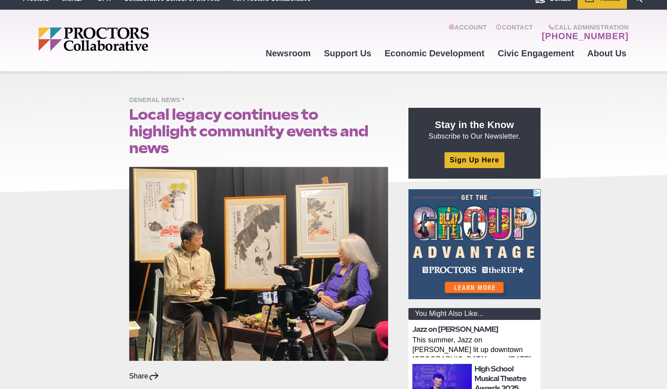
scroll to position [8, 0]
